Goal: Manage account settings

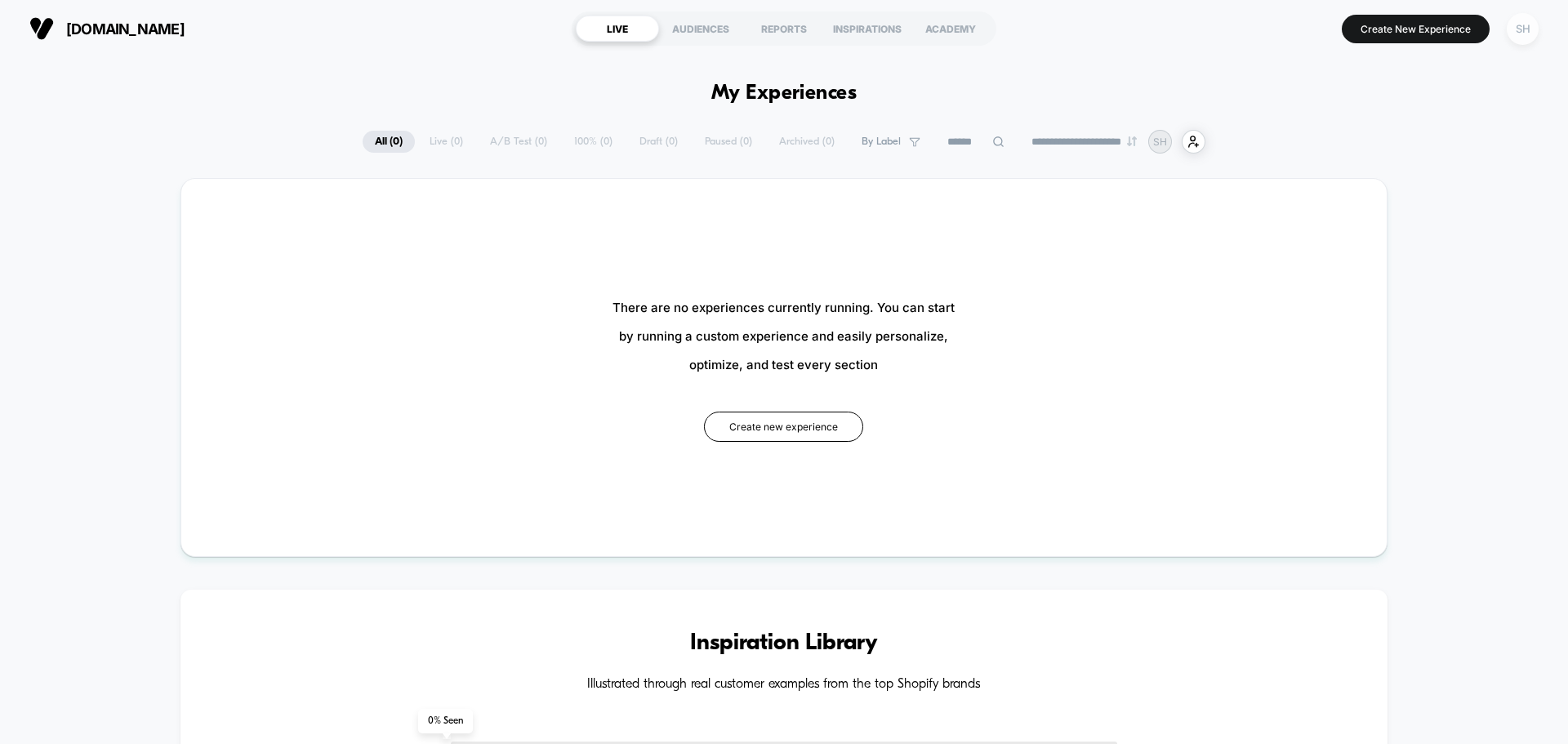
click at [1525, 31] on div "SH" at bounding box center [1523, 29] width 32 height 32
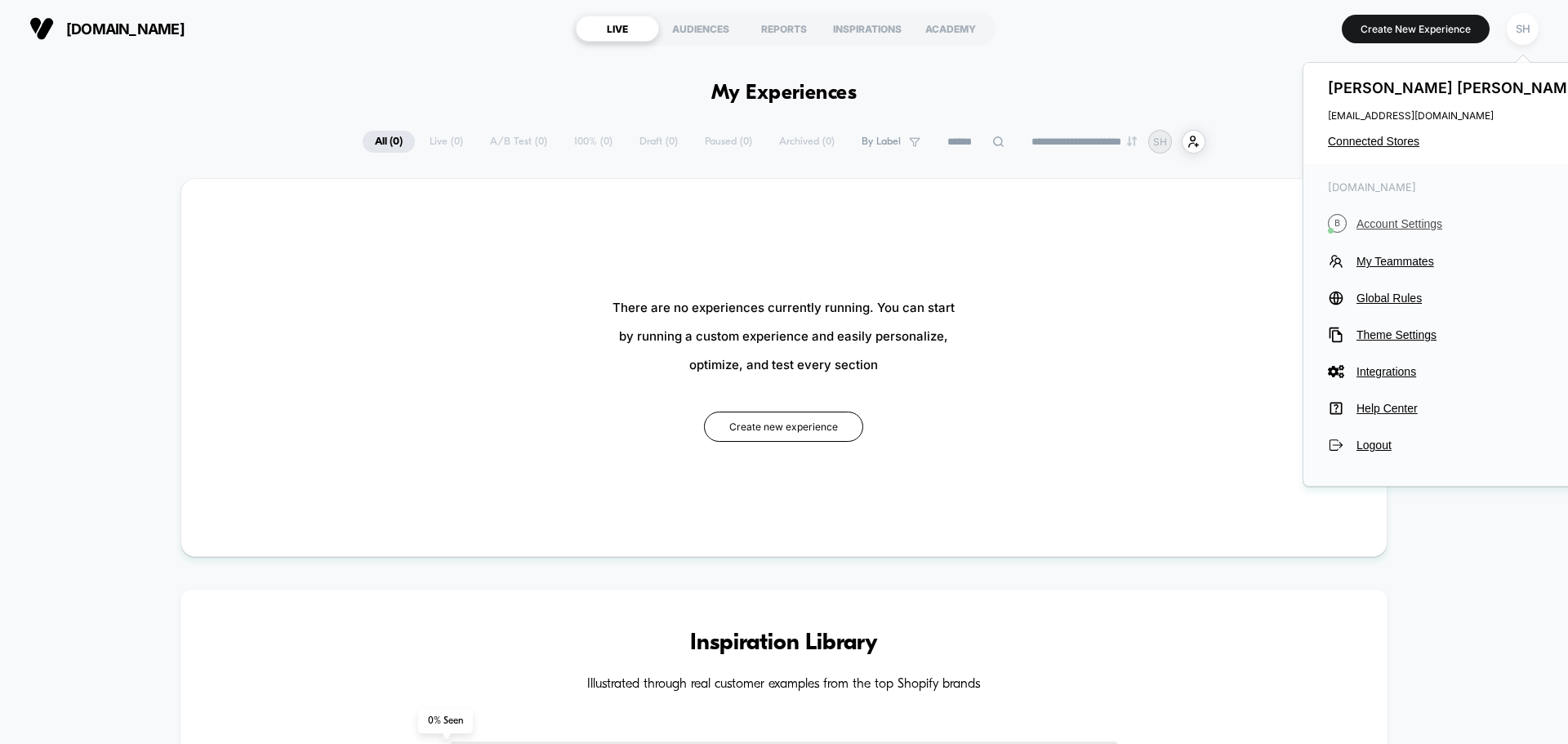
click at [1390, 217] on span "Account Settings" at bounding box center [1470, 223] width 230 height 13
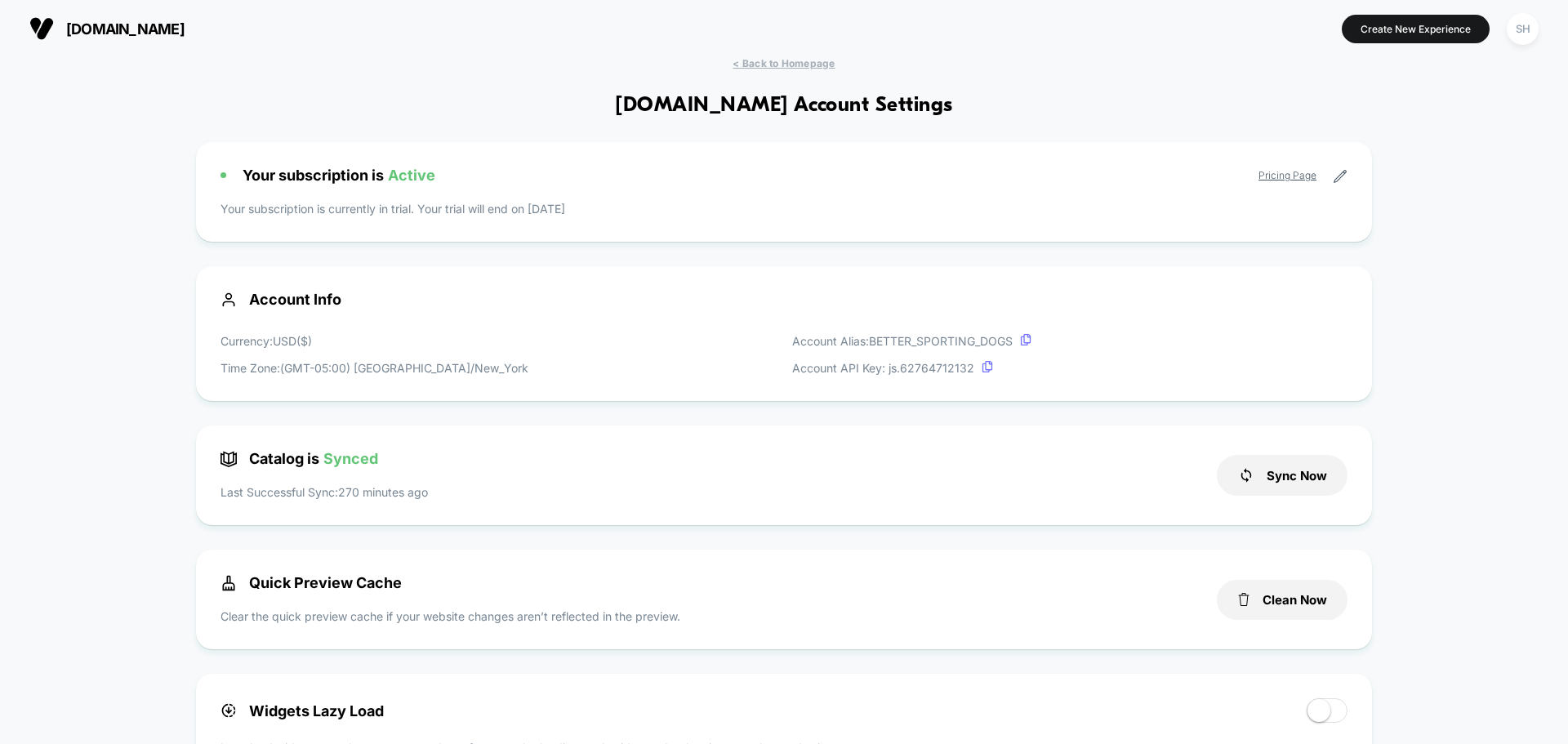
click at [1347, 175] on div "Your subscription is Active Pricing Page Your subscription is currently in tria…" at bounding box center [784, 192] width 1176 height 99
click at [1342, 175] on icon at bounding box center [1339, 176] width 14 height 14
click at [371, 168] on span "Your subscription is Active" at bounding box center [338, 175] width 193 height 17
drag, startPoint x: 396, startPoint y: 231, endPoint x: 411, endPoint y: 227, distance: 15.5
click at [405, 229] on div "Your subscription is Active Pricing Page Your subscription is currently in tria…" at bounding box center [784, 192] width 1176 height 99
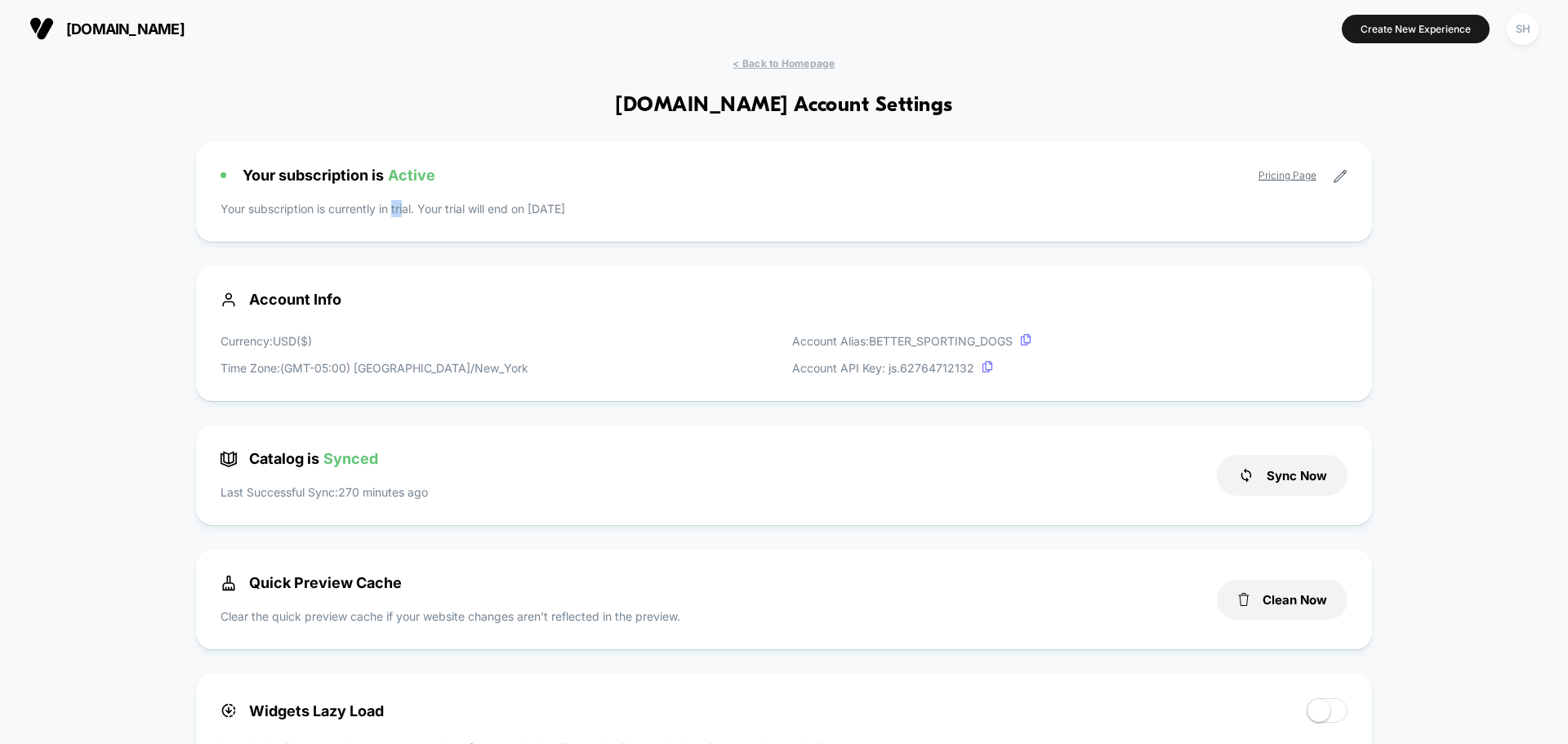
click at [1281, 171] on link "Pricing Page" at bounding box center [1287, 175] width 58 height 12
click at [1339, 176] on icon at bounding box center [1339, 176] width 14 height 14
click at [1341, 172] on icon at bounding box center [1339, 176] width 14 height 14
click at [1512, 24] on div "SH" at bounding box center [1523, 29] width 32 height 32
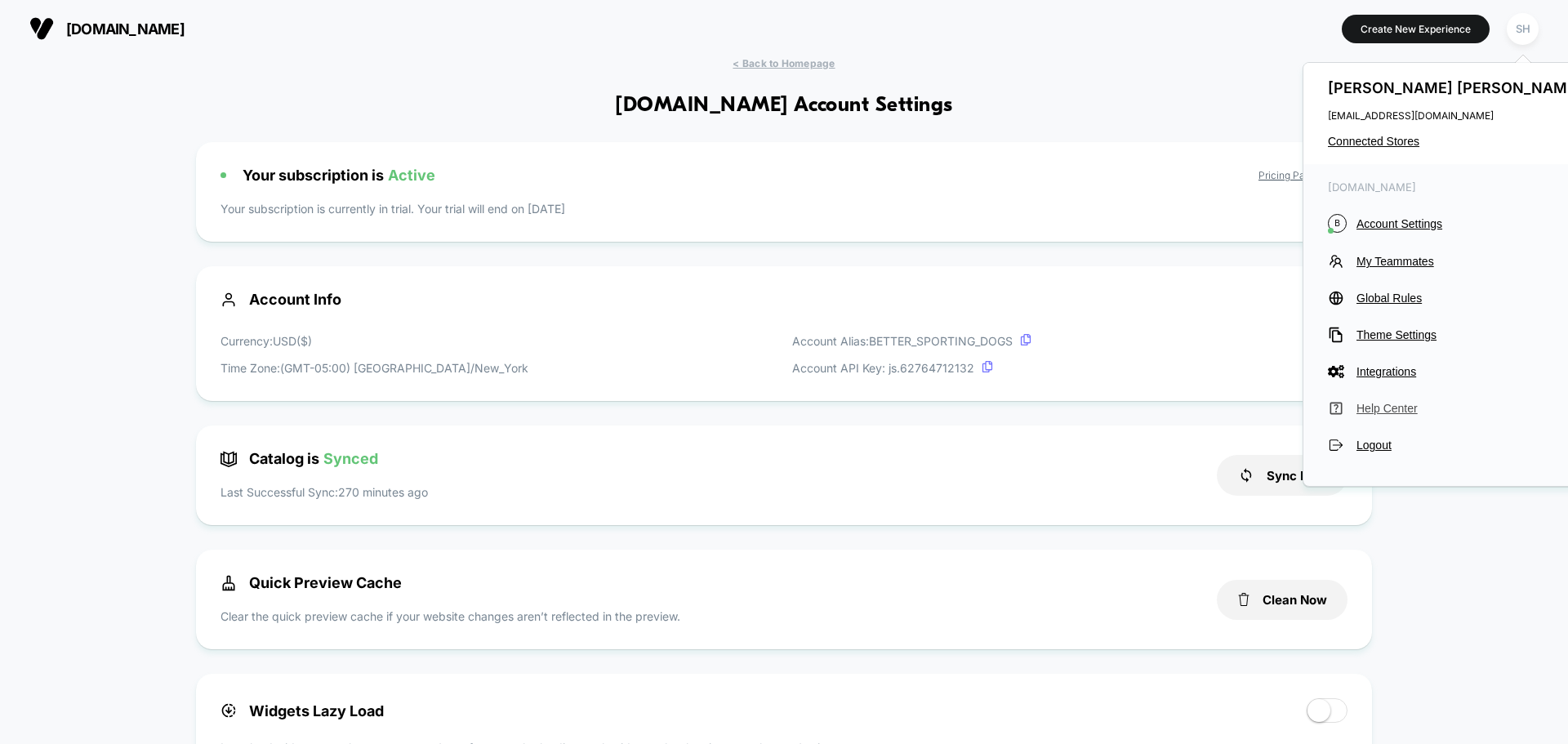
click at [1399, 410] on span "Help Center" at bounding box center [1470, 408] width 230 height 13
